Goal: Task Accomplishment & Management: Complete application form

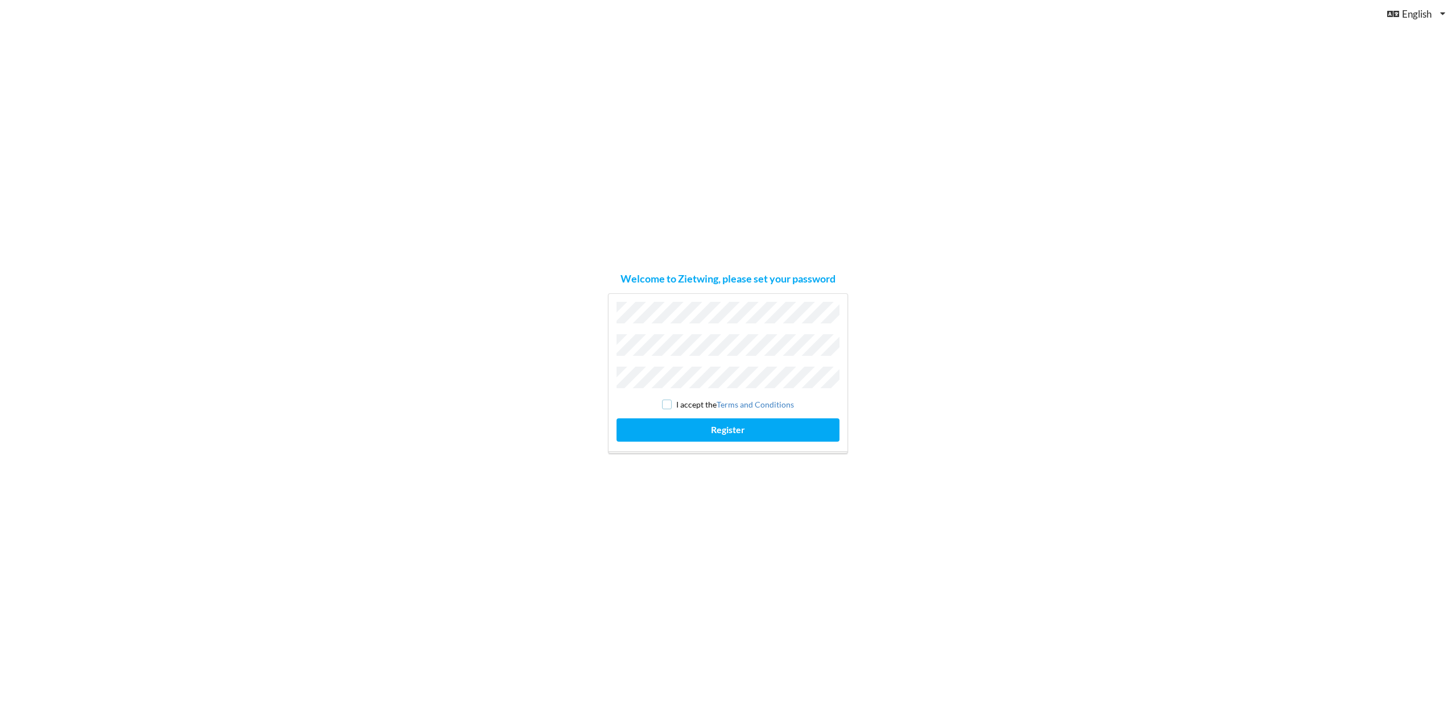
click at [665, 400] on input "checkbox" at bounding box center [667, 405] width 10 height 10
checkbox input "true"
click at [710, 425] on button "Register" at bounding box center [728, 430] width 223 height 23
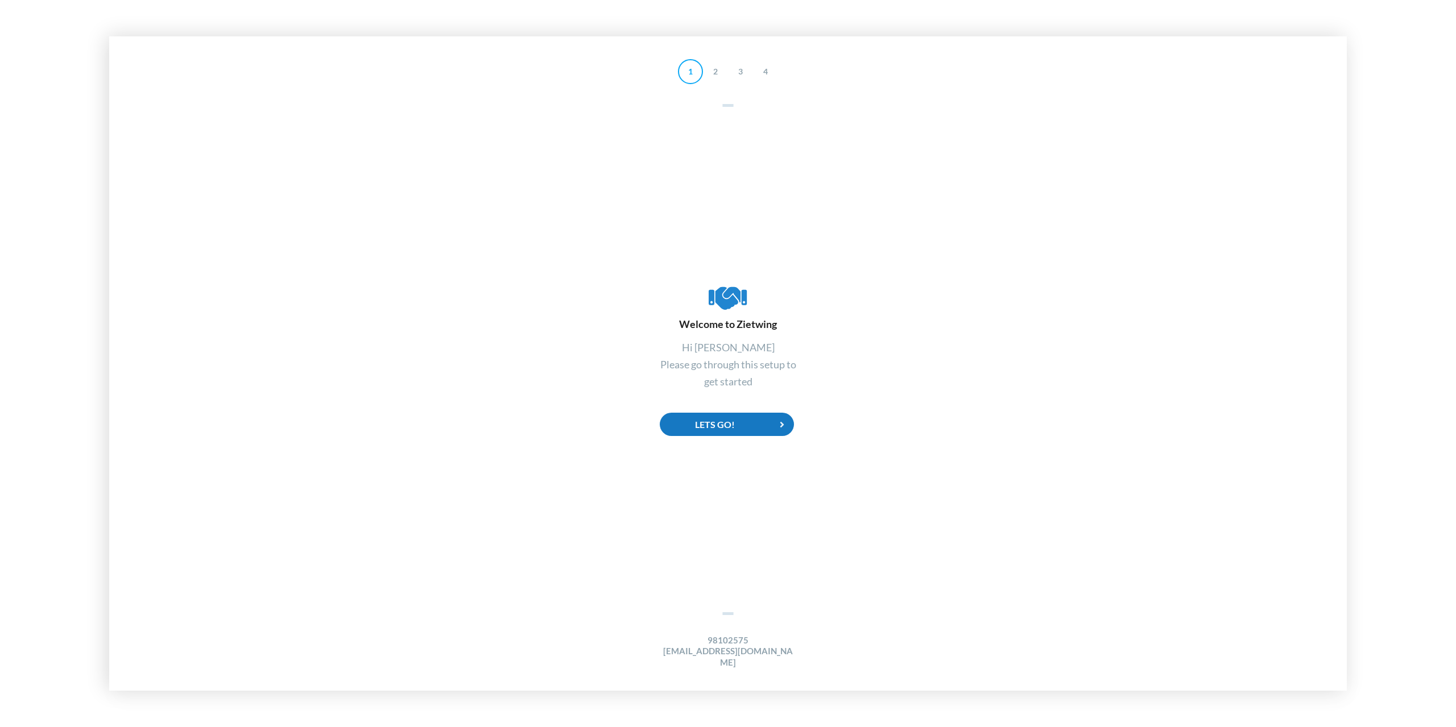
click at [747, 428] on div "Lets Go!" at bounding box center [727, 424] width 134 height 23
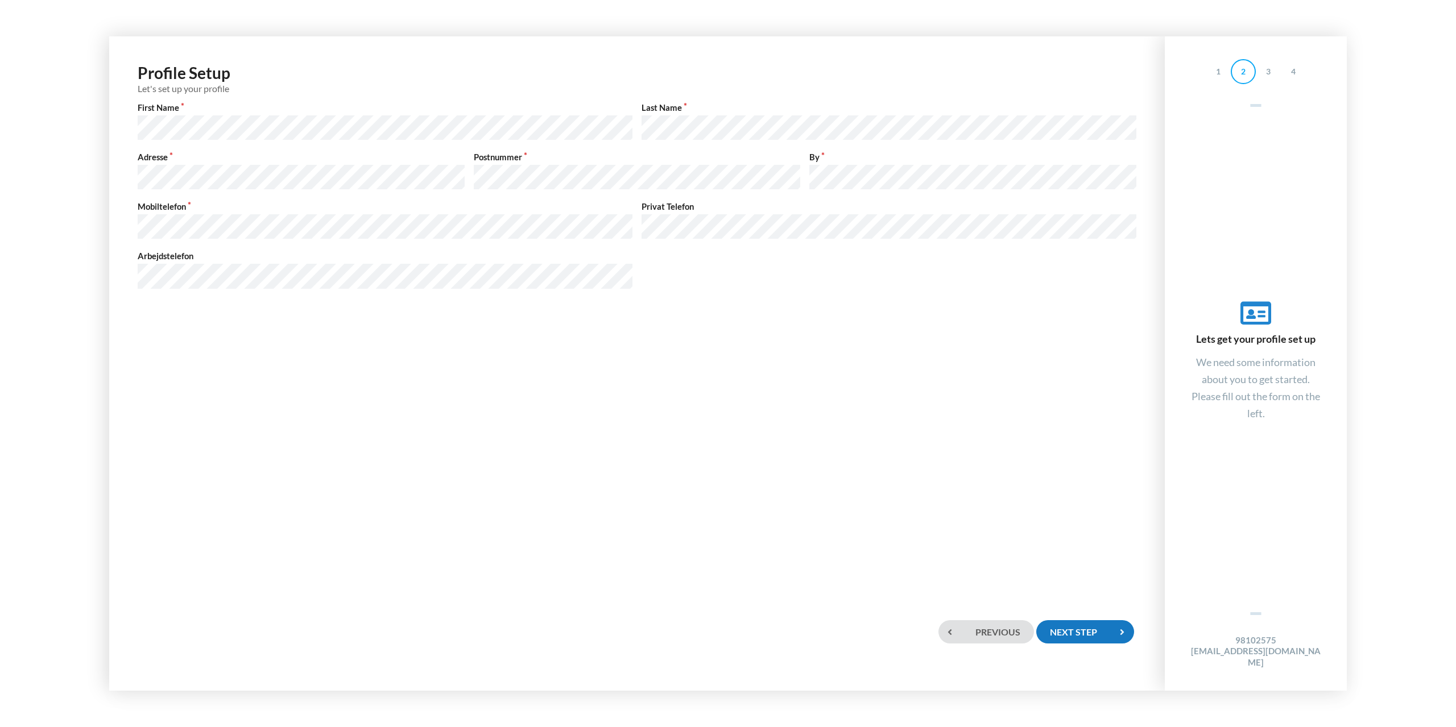
click at [1068, 630] on div "Next step" at bounding box center [1085, 632] width 98 height 23
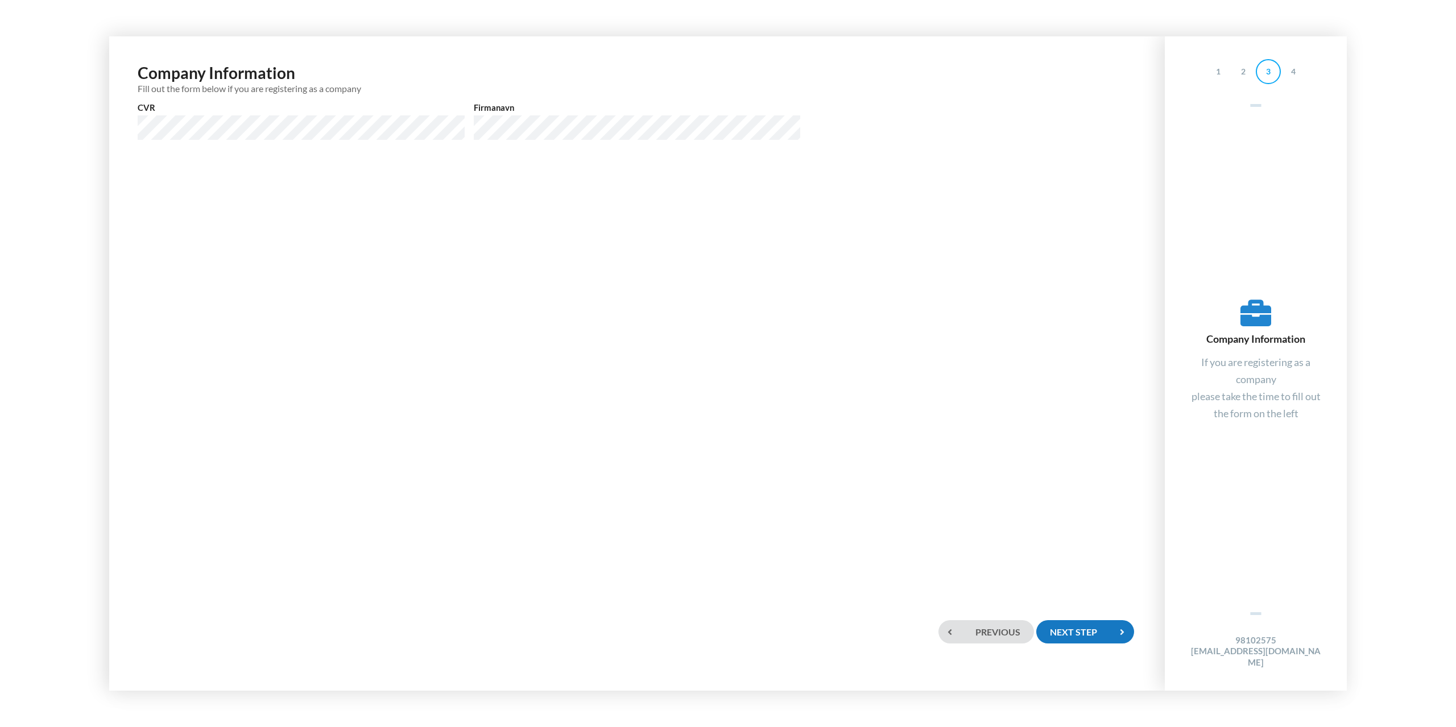
click at [1073, 630] on div "Next step" at bounding box center [1085, 632] width 98 height 23
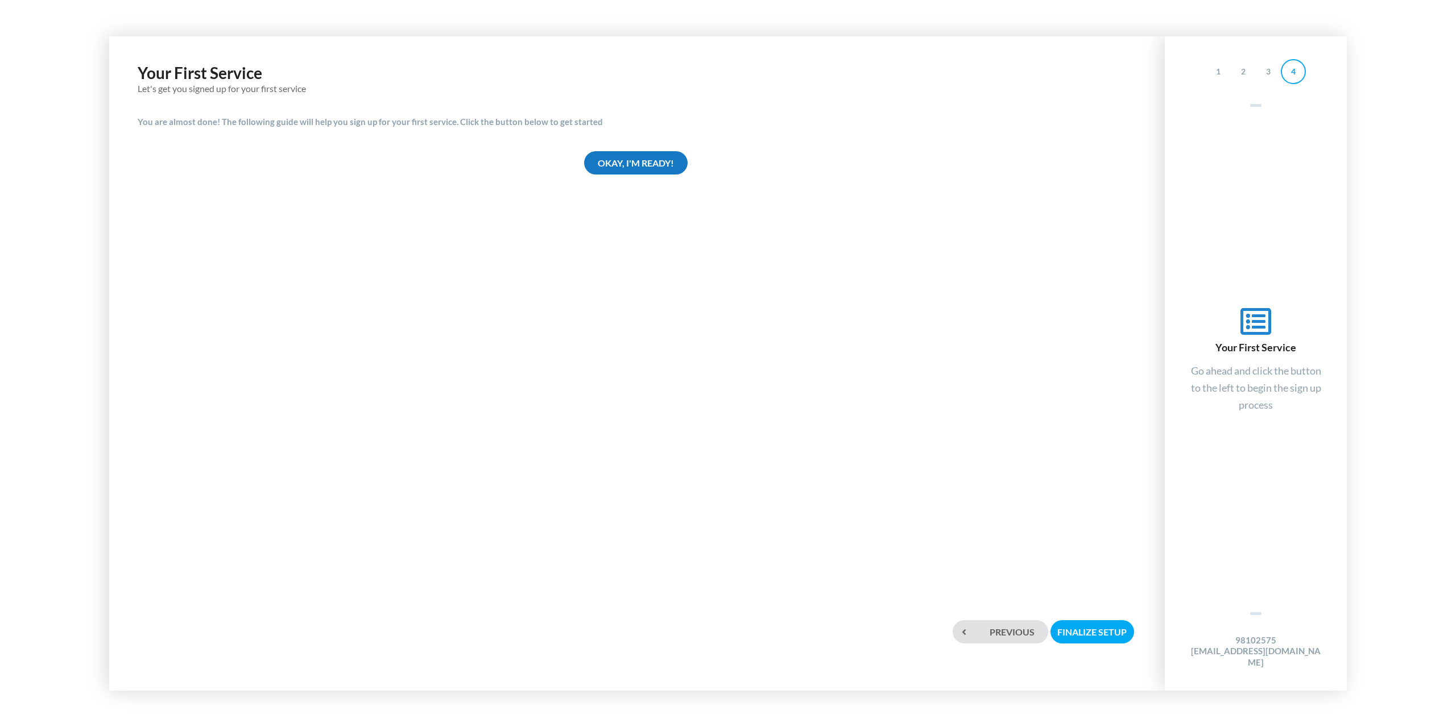
click at [643, 166] on div "Okay, I'm ready!" at bounding box center [636, 162] width 104 height 23
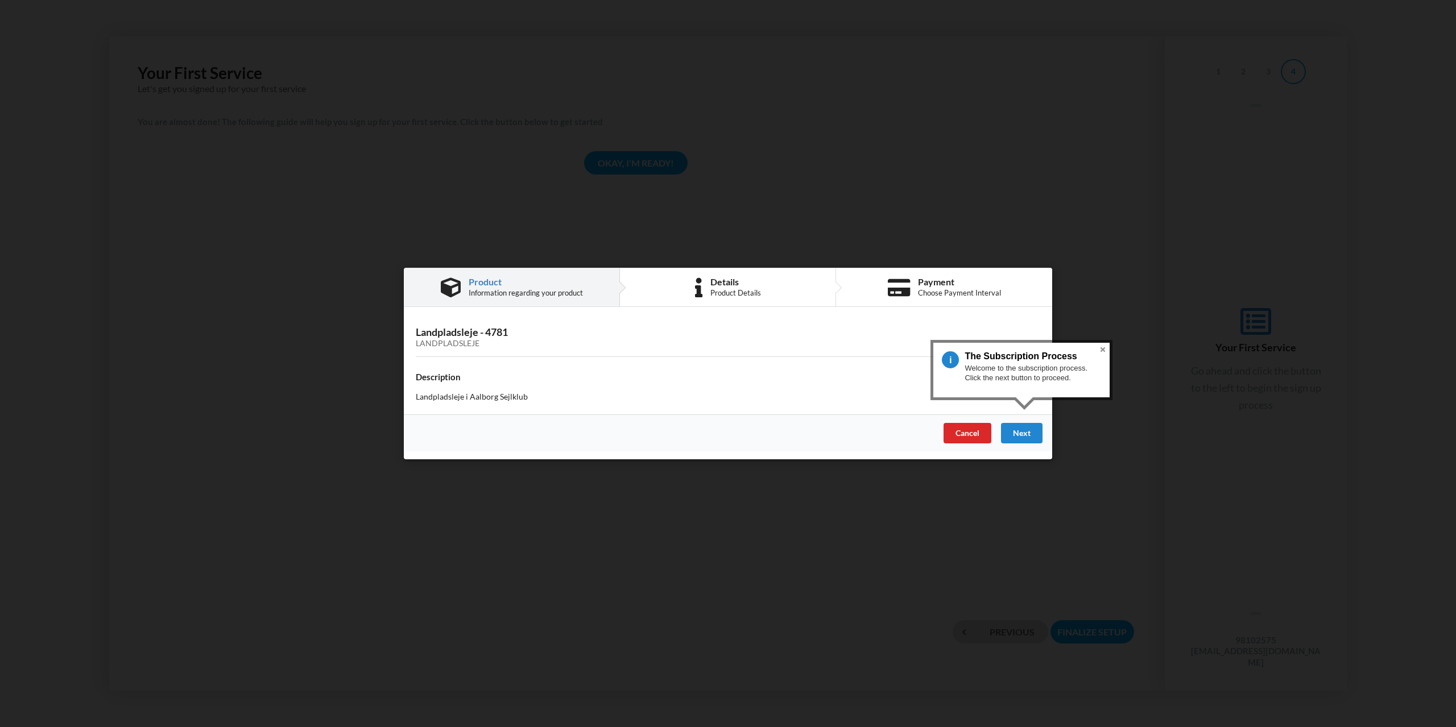
click at [1103, 350] on button "Close" at bounding box center [1103, 350] width 14 height 14
click at [1028, 438] on div "Next" at bounding box center [1022, 433] width 42 height 20
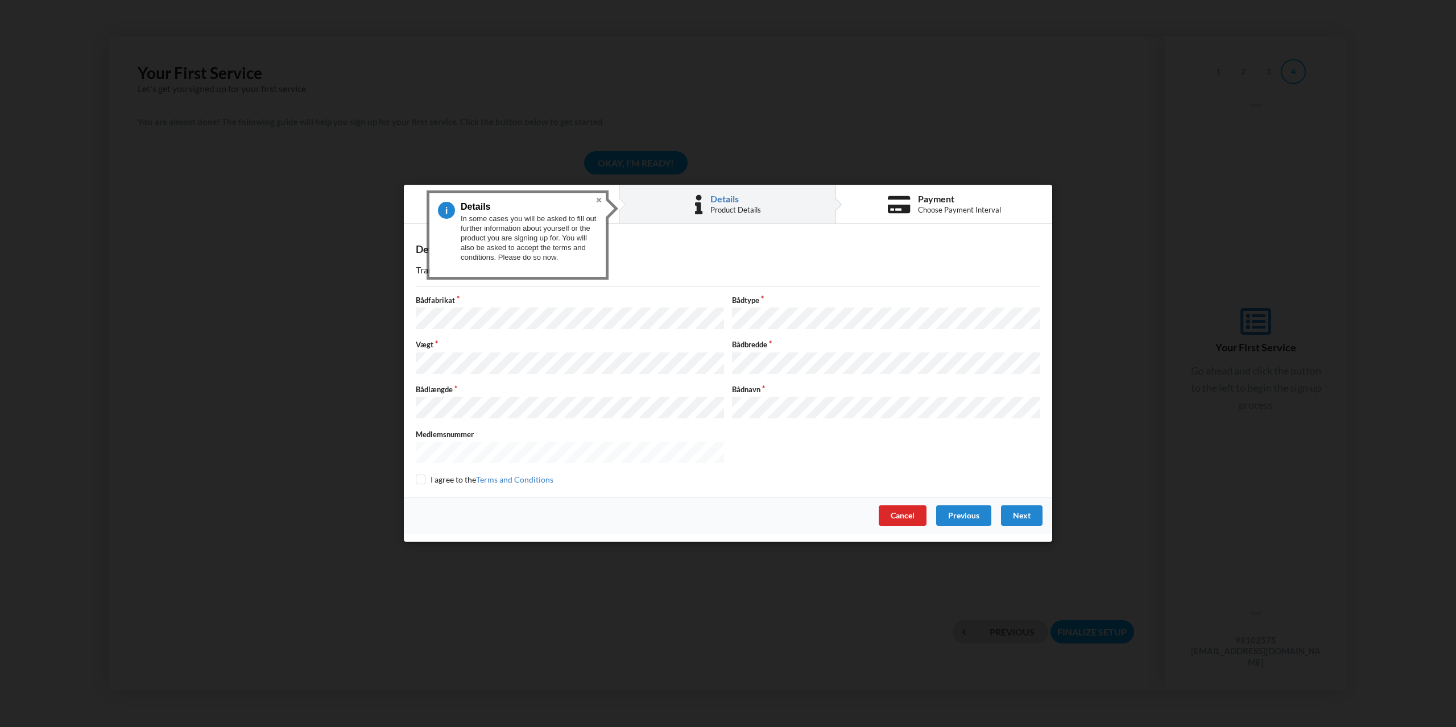
click at [598, 199] on button "Close" at bounding box center [599, 200] width 14 height 14
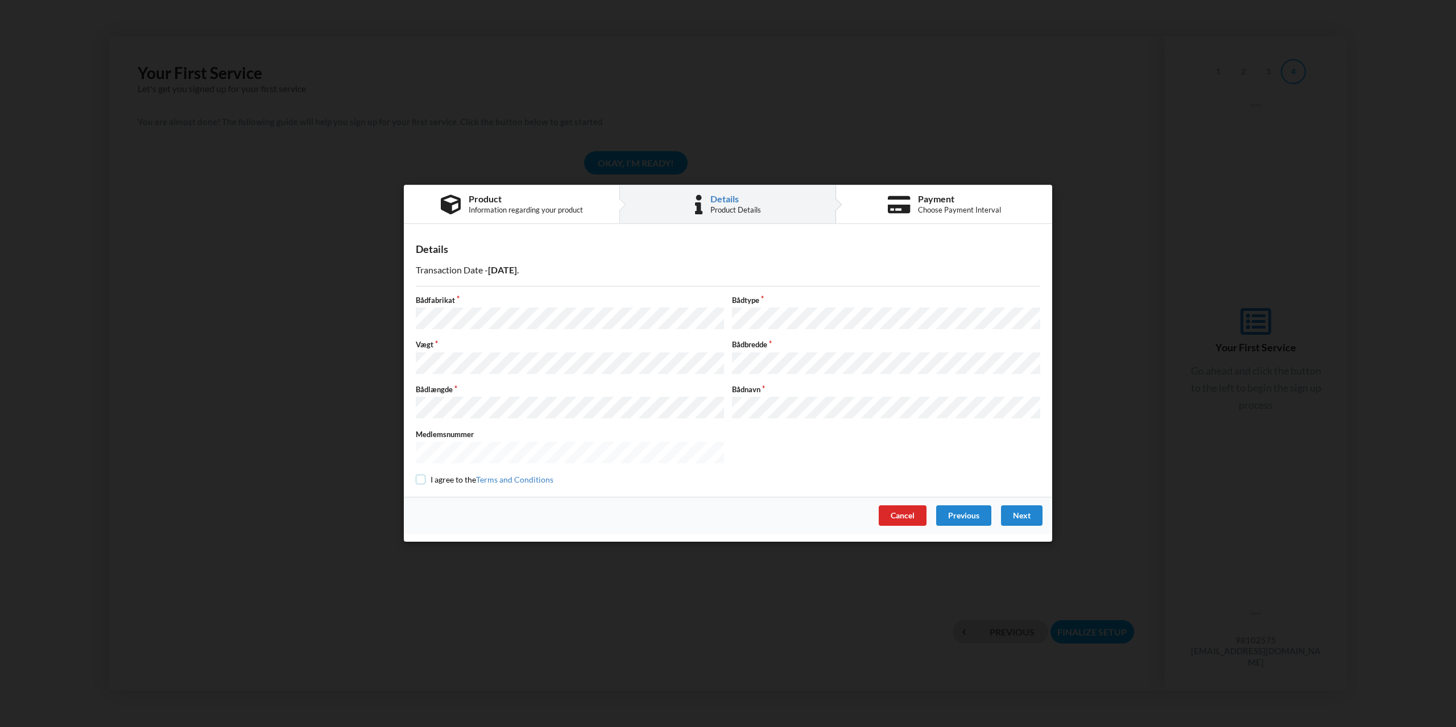
click at [419, 475] on input "checkbox" at bounding box center [421, 480] width 10 height 10
checkbox input "true"
click at [1032, 515] on div "Next" at bounding box center [1022, 516] width 42 height 20
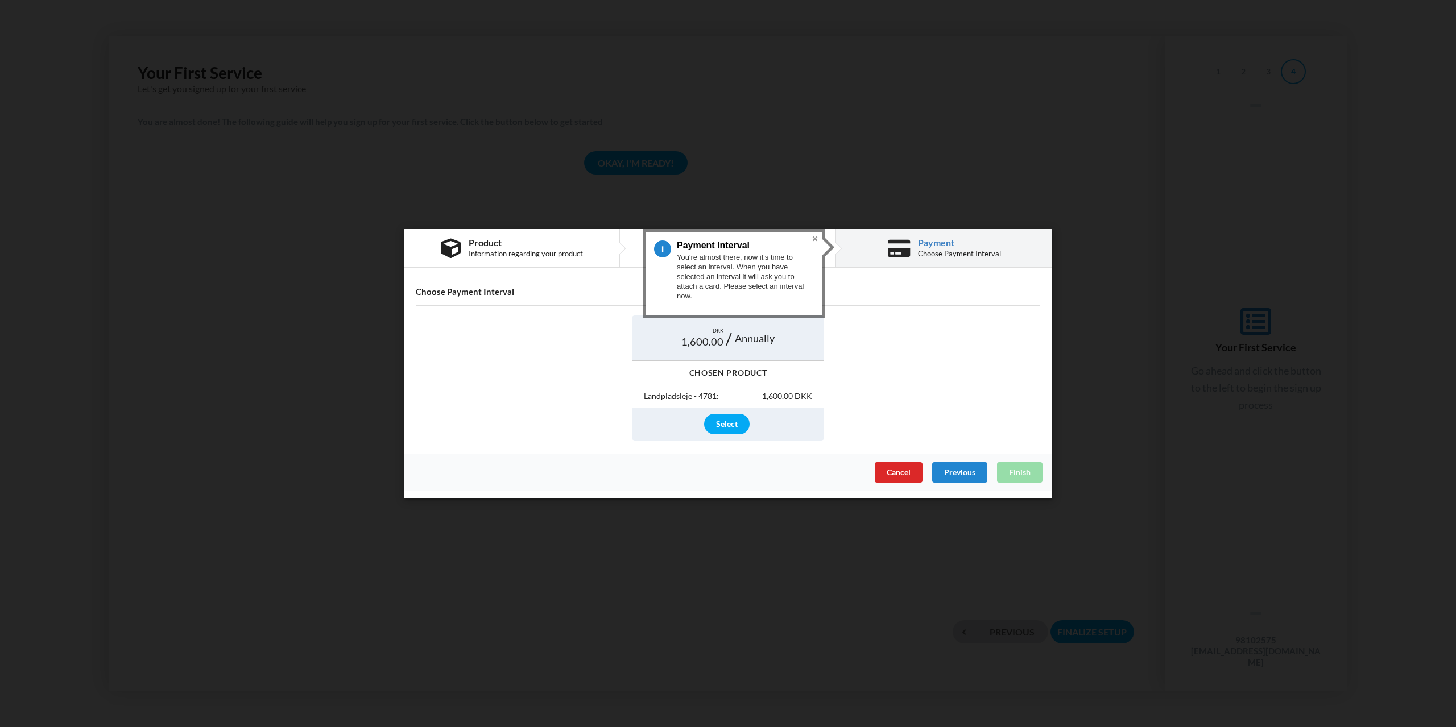
click at [814, 240] on button "Close" at bounding box center [815, 239] width 14 height 14
click at [787, 396] on div "1,600.00 DKK" at bounding box center [787, 396] width 50 height 11
click at [764, 386] on div "Landpladsleje - 4781: 1,600.00 DKK" at bounding box center [727, 397] width 191 height 23
click at [729, 428] on div "Select" at bounding box center [727, 424] width 46 height 20
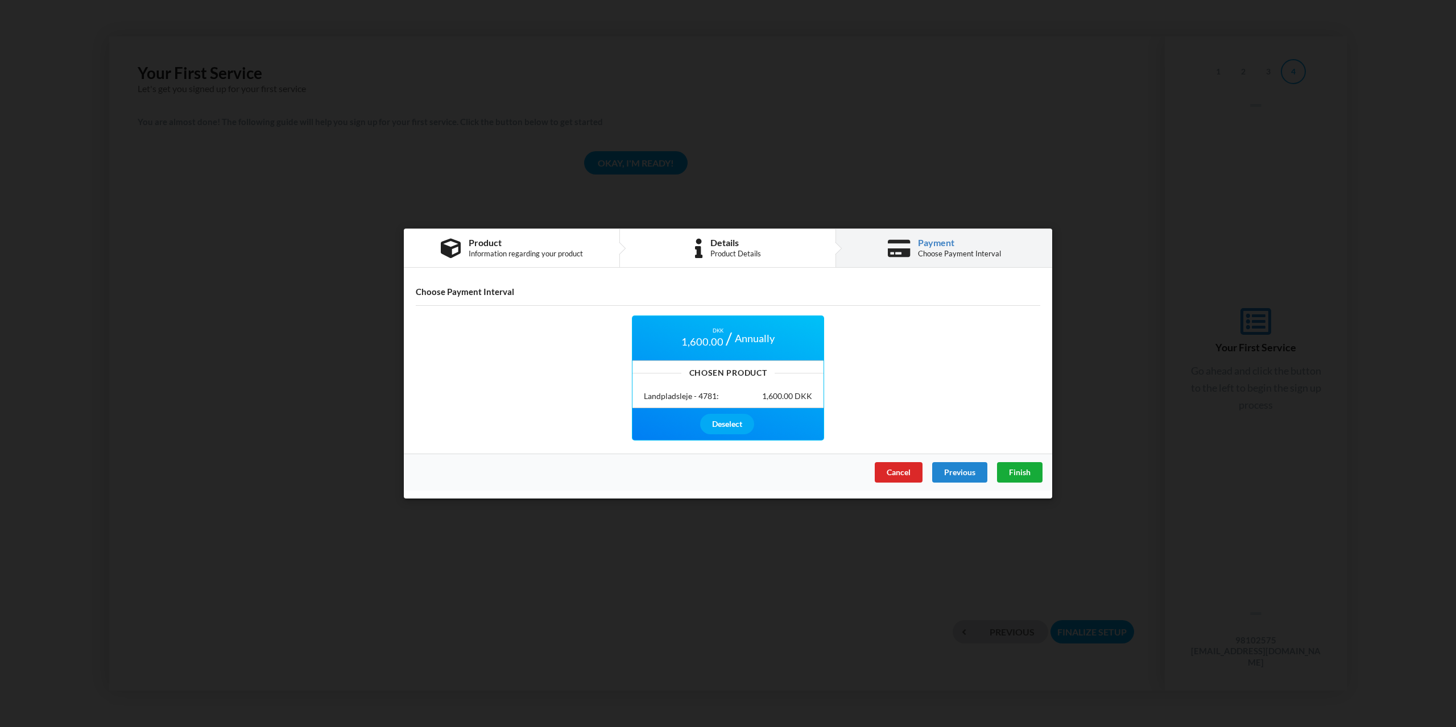
click at [1011, 471] on span "Finish" at bounding box center [1020, 473] width 22 height 10
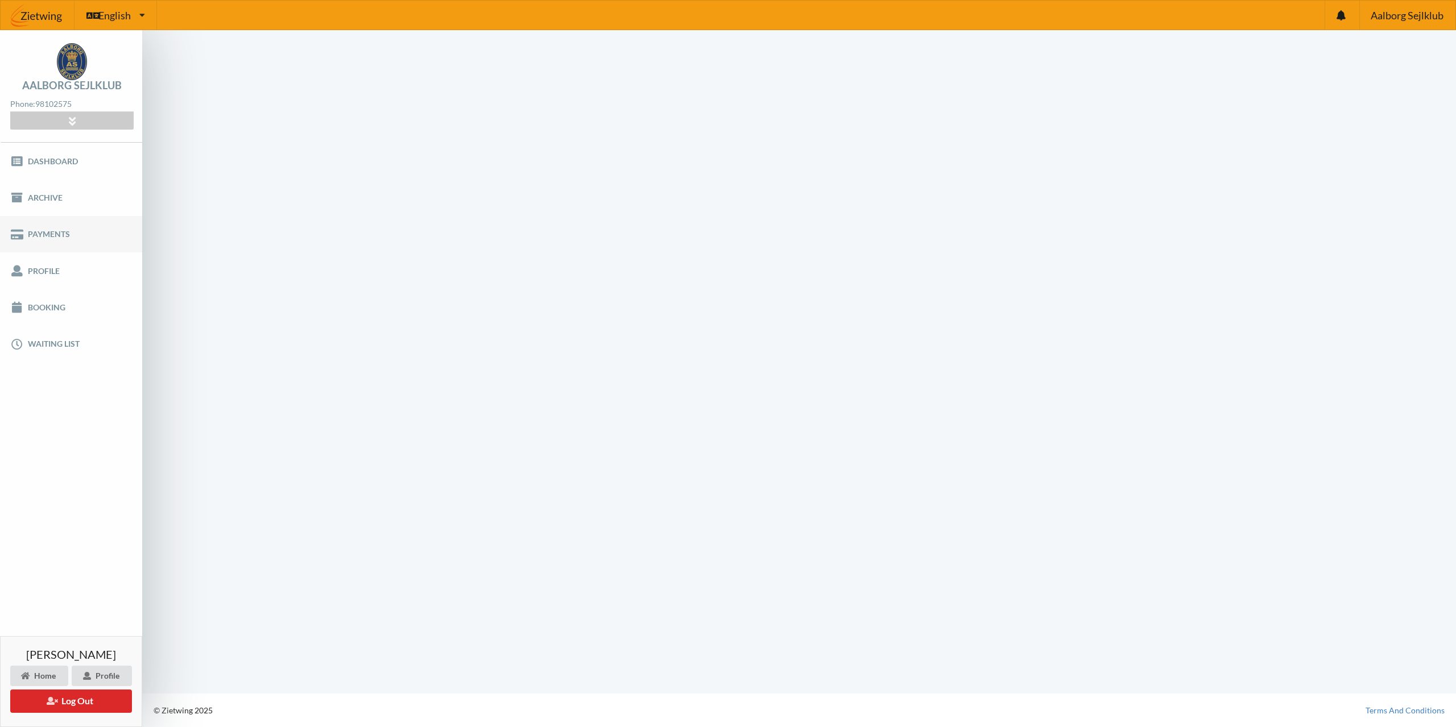
click at [77, 234] on link "Payments" at bounding box center [71, 234] width 142 height 36
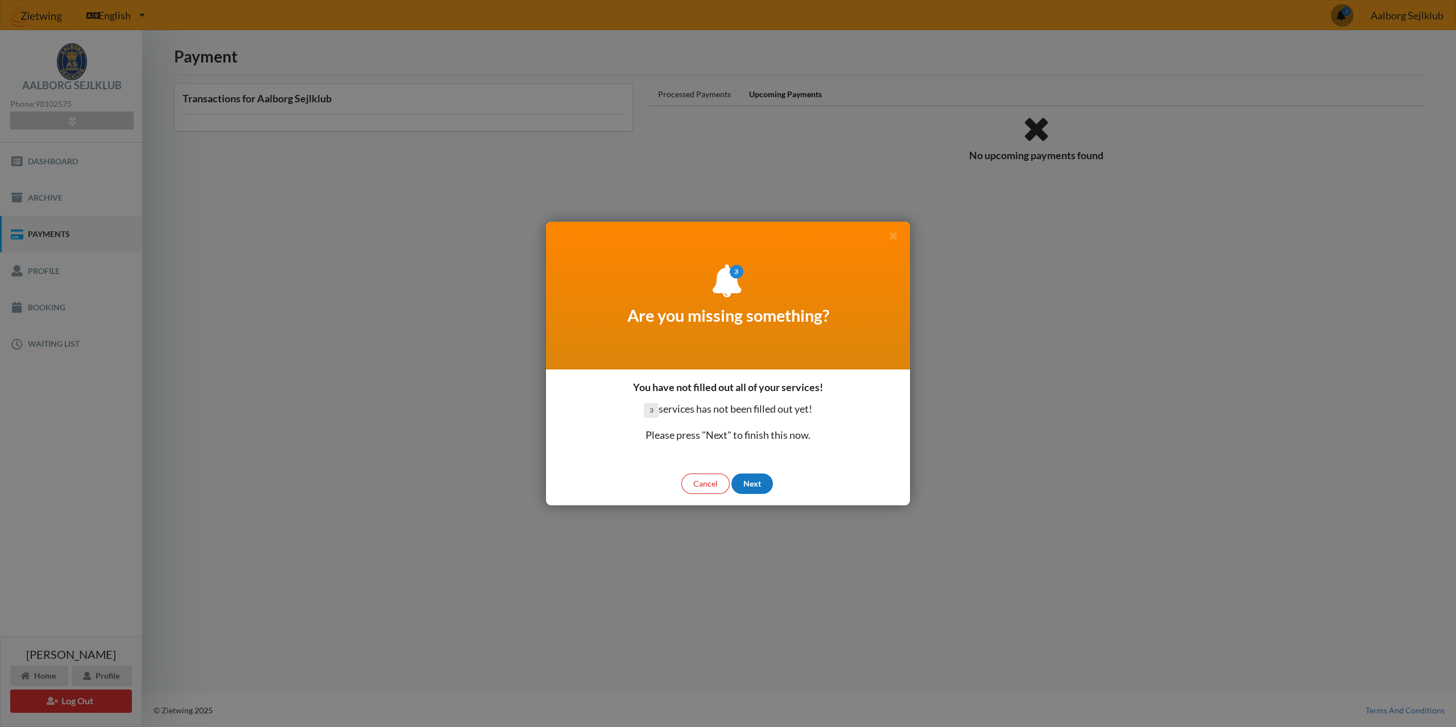
click at [758, 480] on div "Next" at bounding box center [752, 484] width 42 height 20
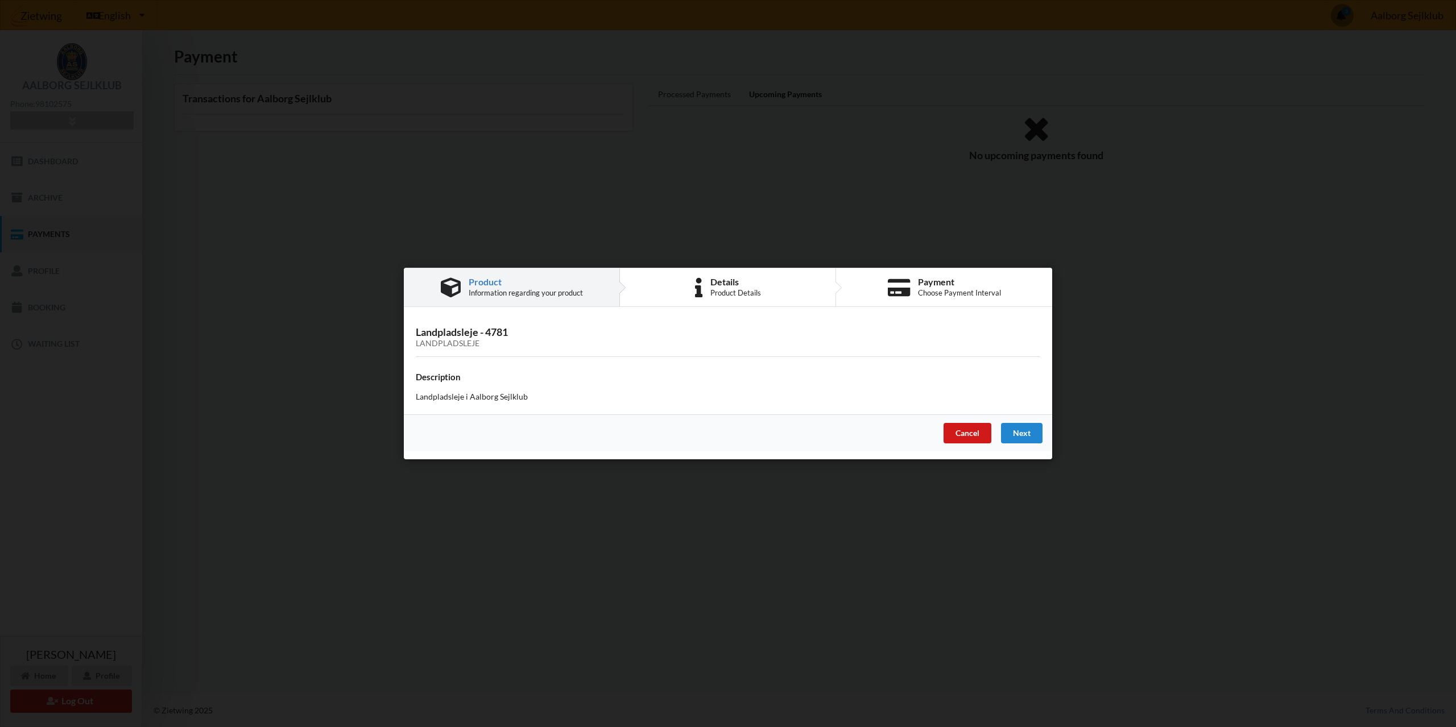
click at [953, 433] on div "Cancel" at bounding box center [968, 433] width 48 height 20
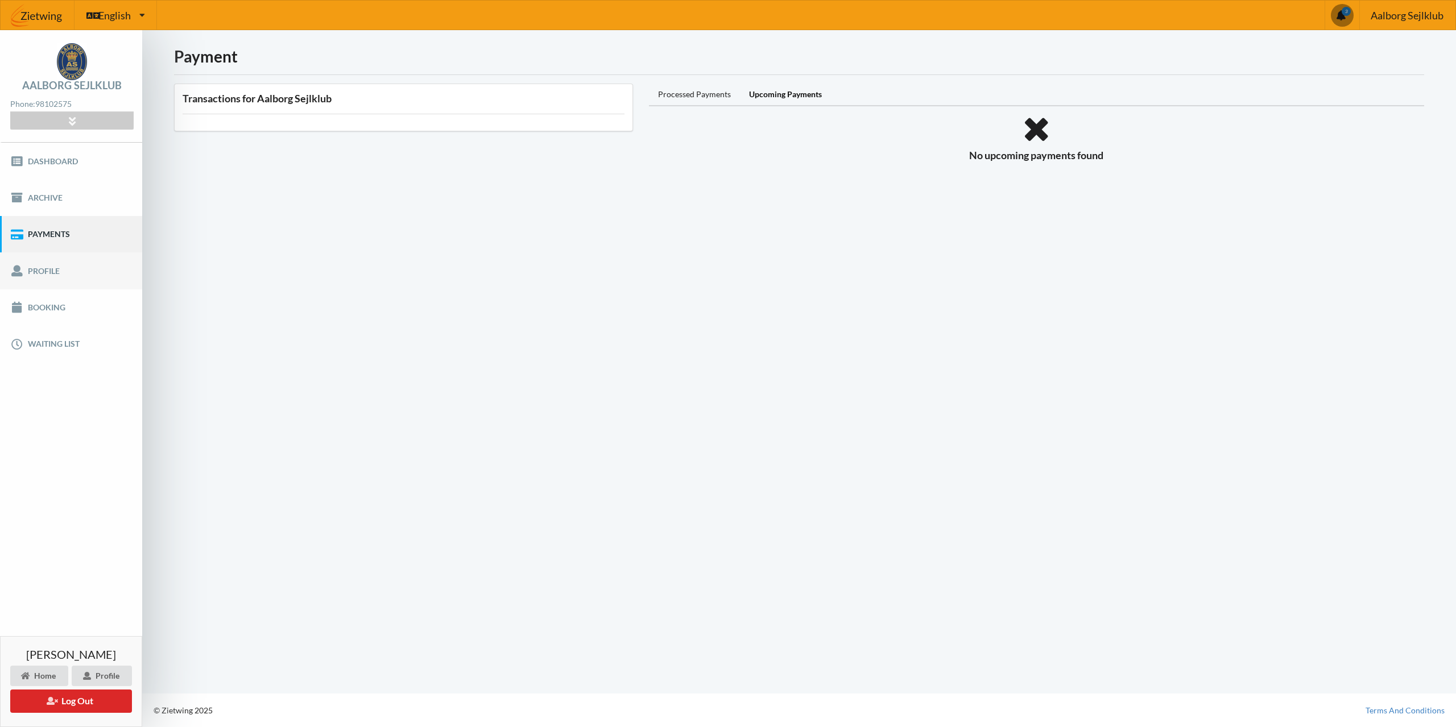
click at [60, 271] on link "Profile" at bounding box center [71, 271] width 142 height 36
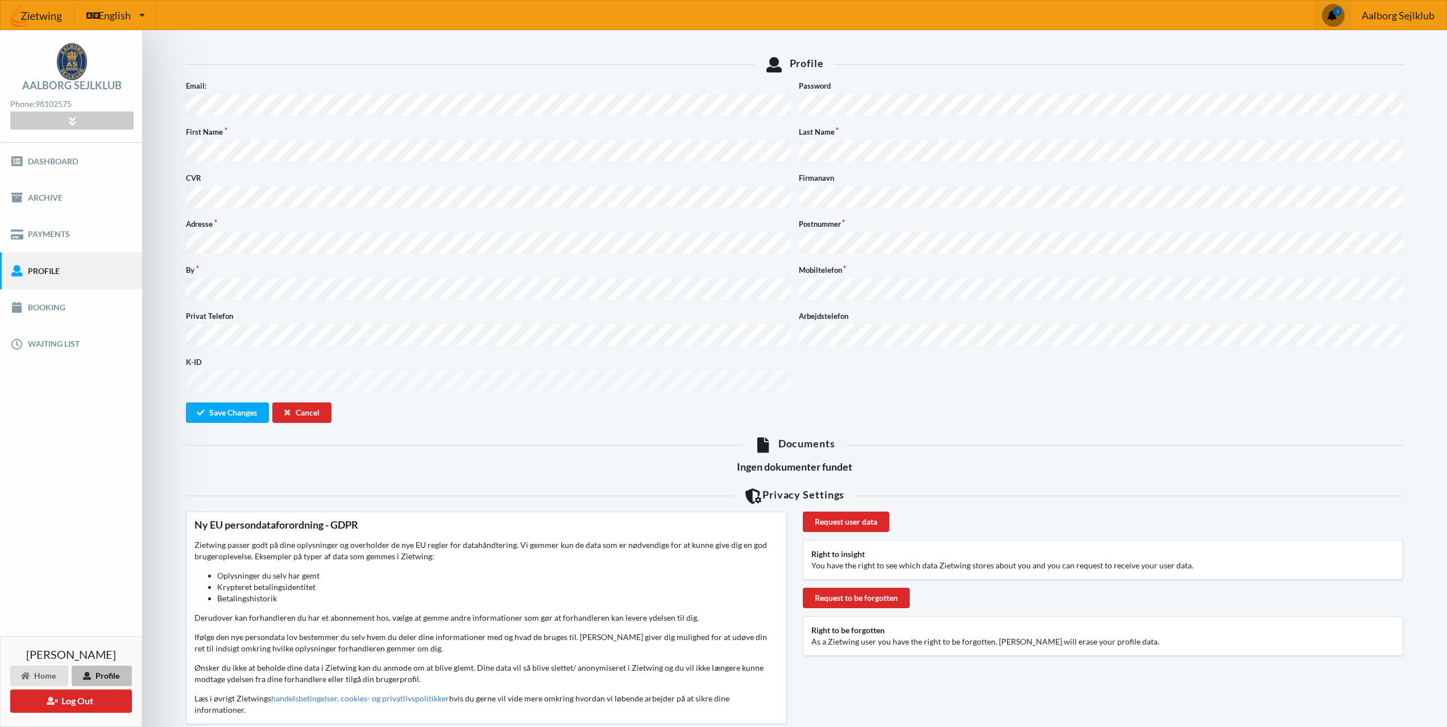
click at [1339, 13] on span at bounding box center [1333, 15] width 23 height 23
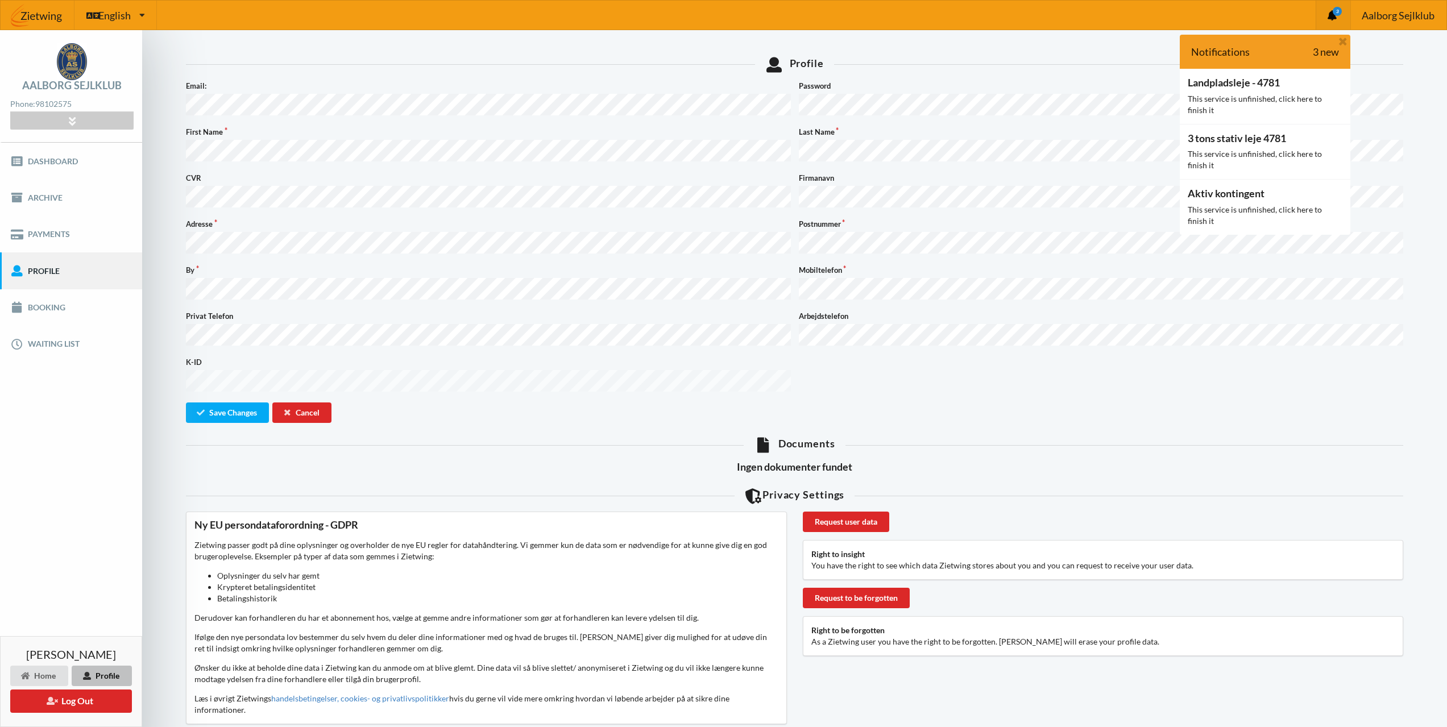
click at [1339, 13] on icon "3" at bounding box center [1337, 11] width 9 height 9
